Goal: Task Accomplishment & Management: Complete application form

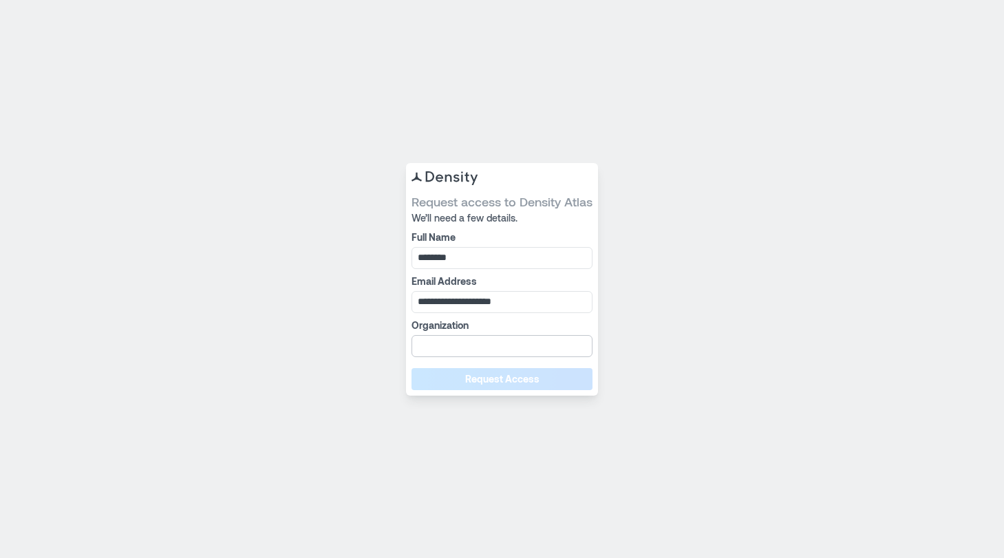
click at [500, 343] on input "Organization" at bounding box center [501, 346] width 181 height 22
type input "*"
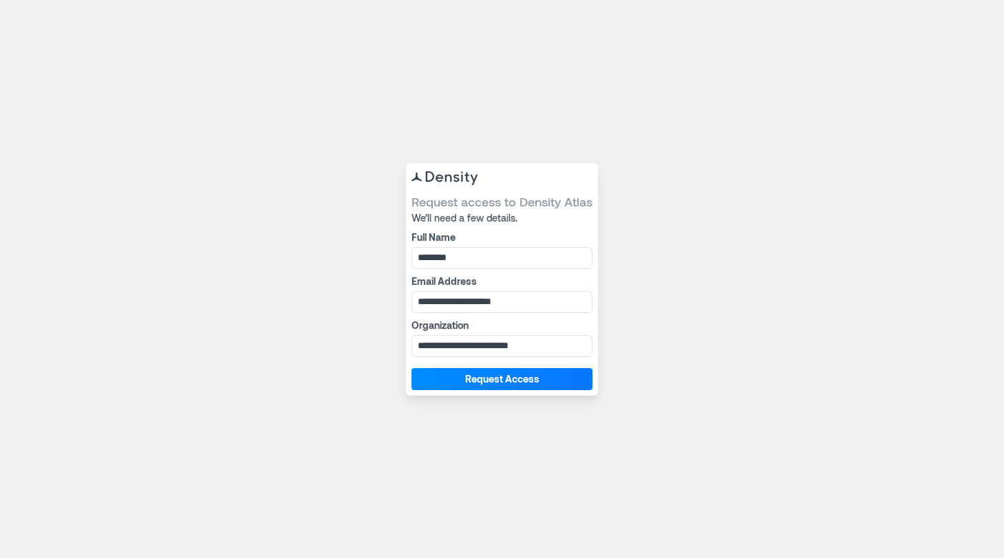
type input "**********"
click at [529, 380] on span "Request Access" at bounding box center [502, 379] width 74 height 14
